Goal: Navigation & Orientation: Find specific page/section

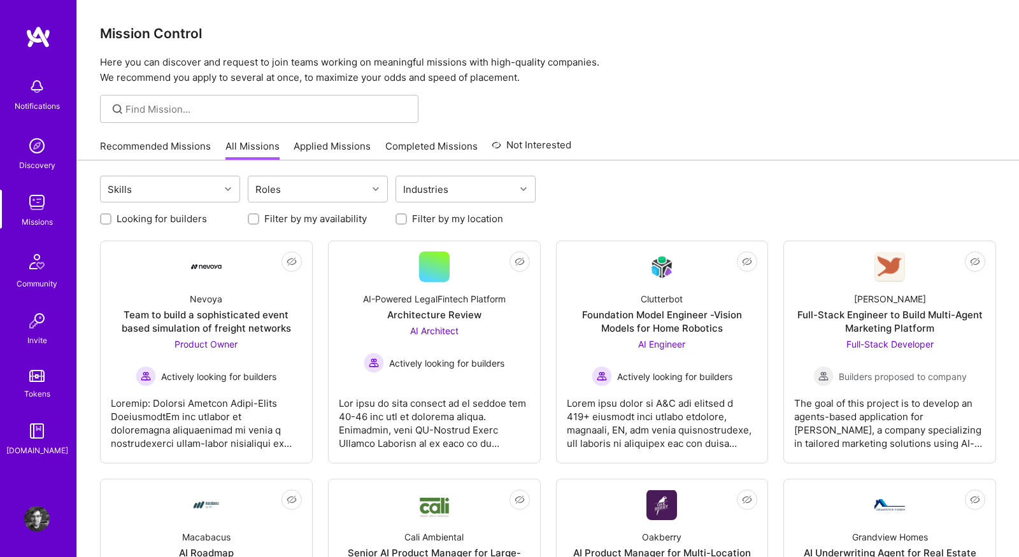
click at [127, 151] on link "Recommended Missions" at bounding box center [155, 149] width 111 height 21
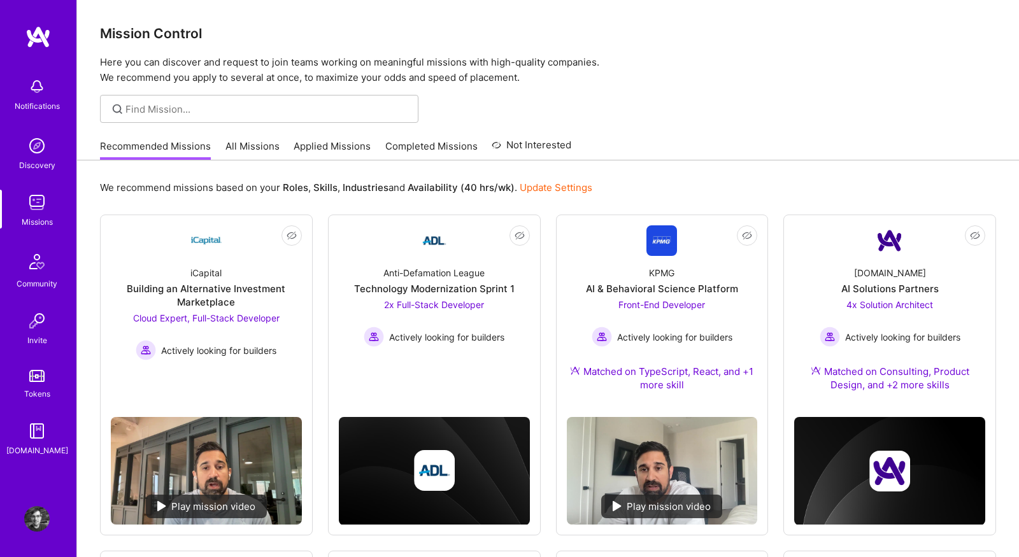
click at [231, 145] on link "All Missions" at bounding box center [252, 149] width 54 height 21
